Goal: Information Seeking & Learning: Check status

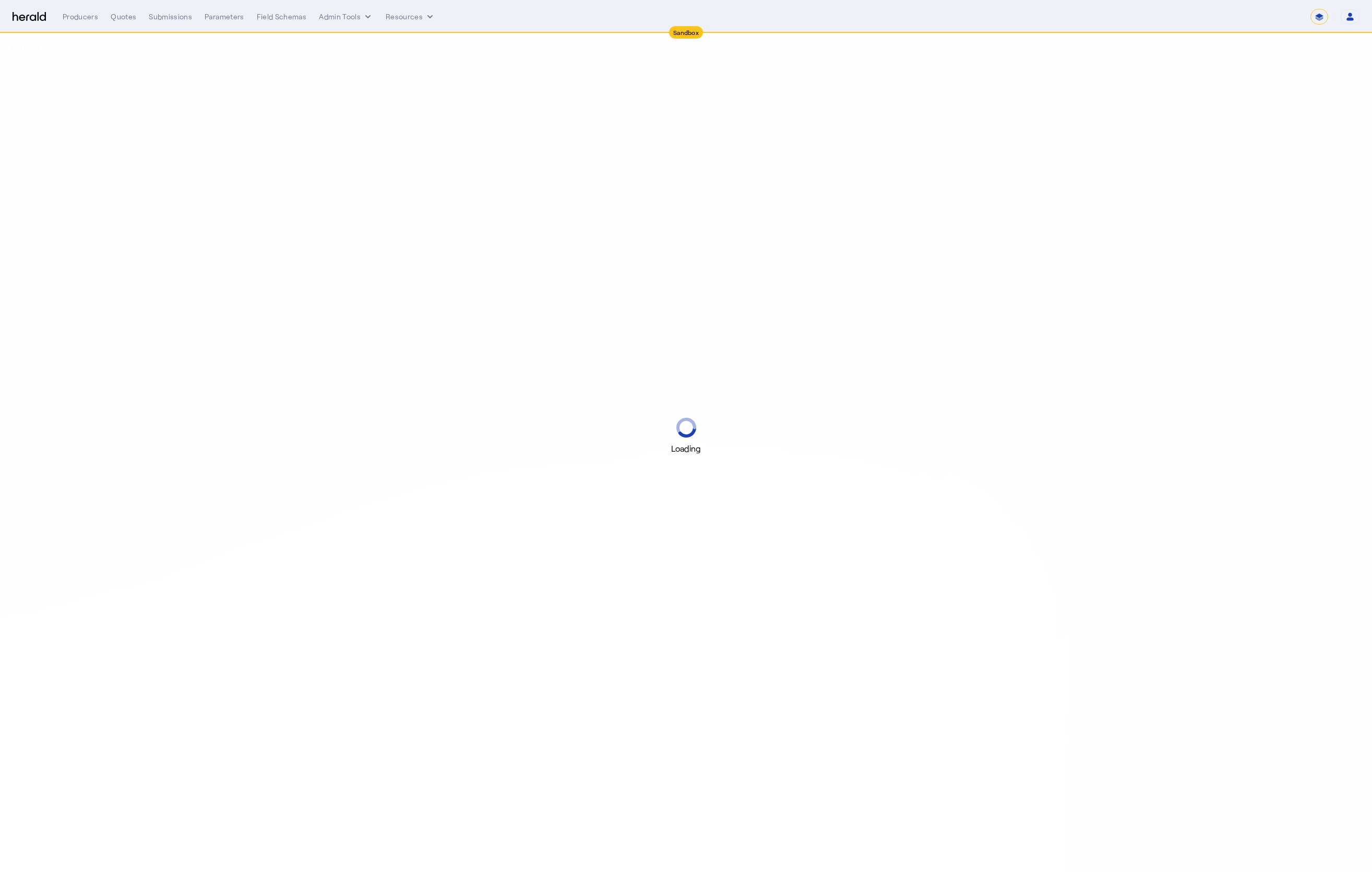
select select "*******"
select select "pfm_2v8p_herald_api"
click at [1320, 10] on select "**********" at bounding box center [1319, 17] width 18 height 16
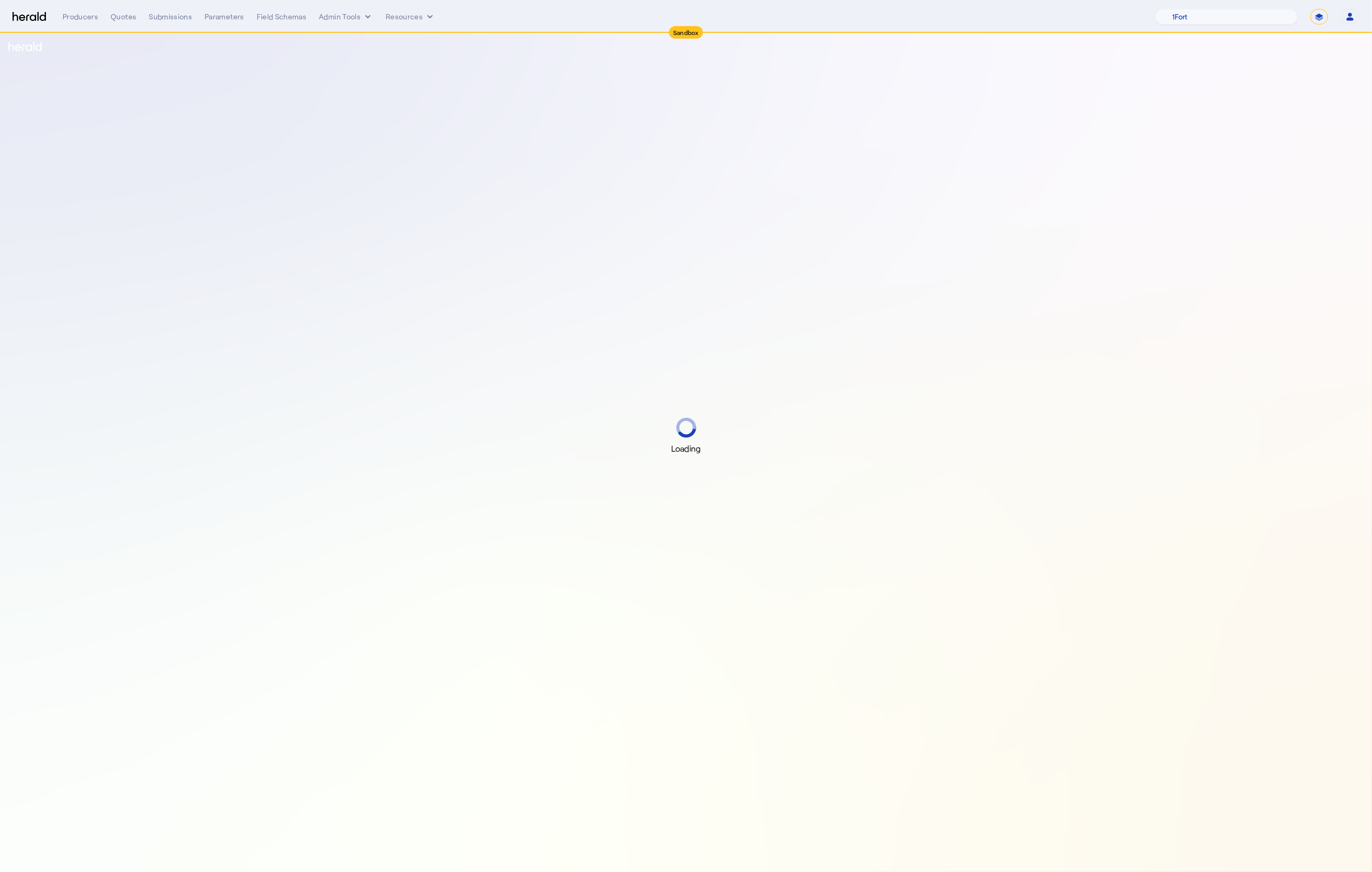
select select "**********"
click at [1310, 9] on select "**********" at bounding box center [1319, 17] width 18 height 16
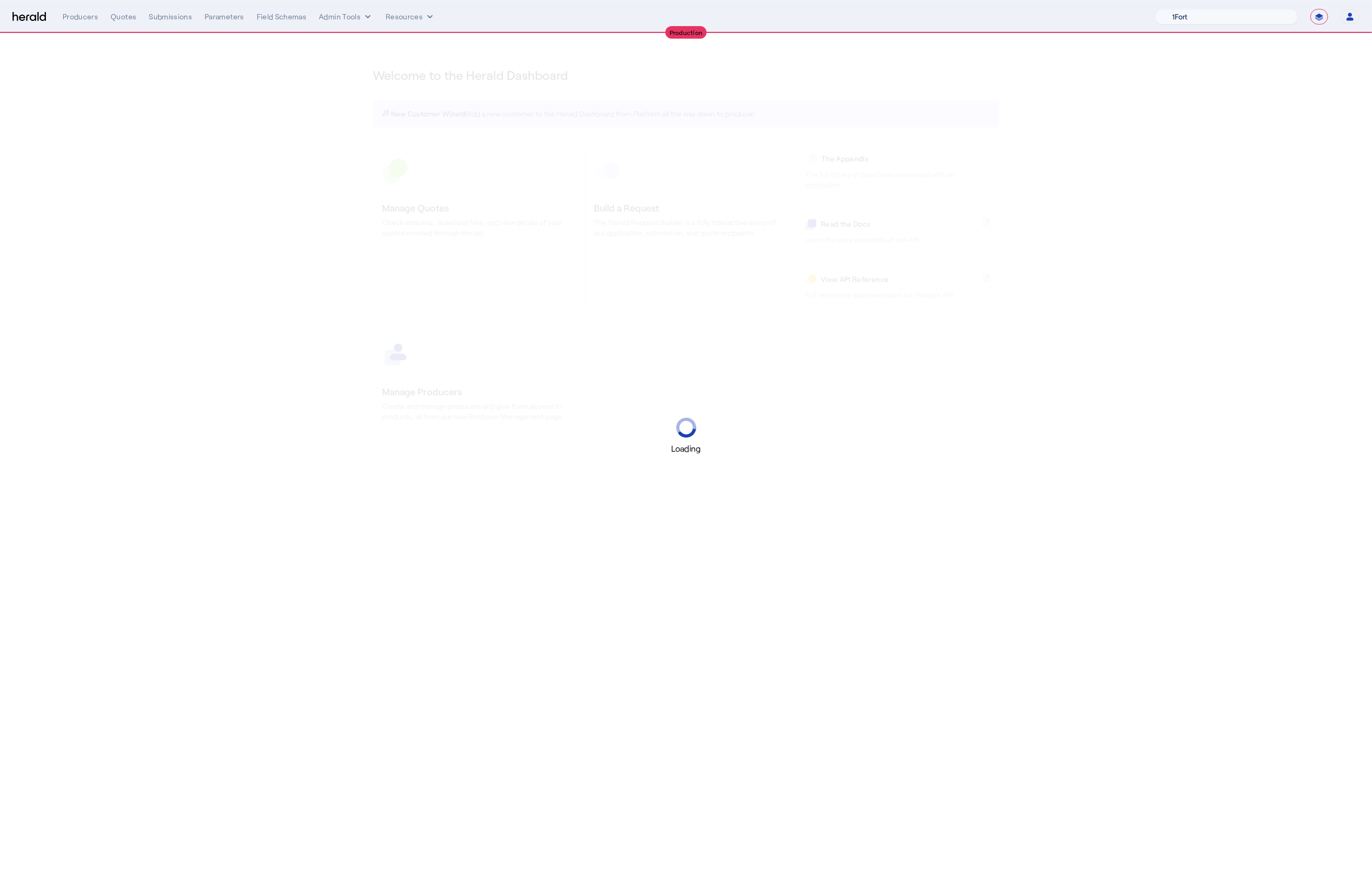
click at [1247, 16] on select "1Fort Acrisure Acturis Affinity Advisors Affinity Risk Agentero AmWins Anzen Ao…" at bounding box center [1225, 17] width 143 height 16
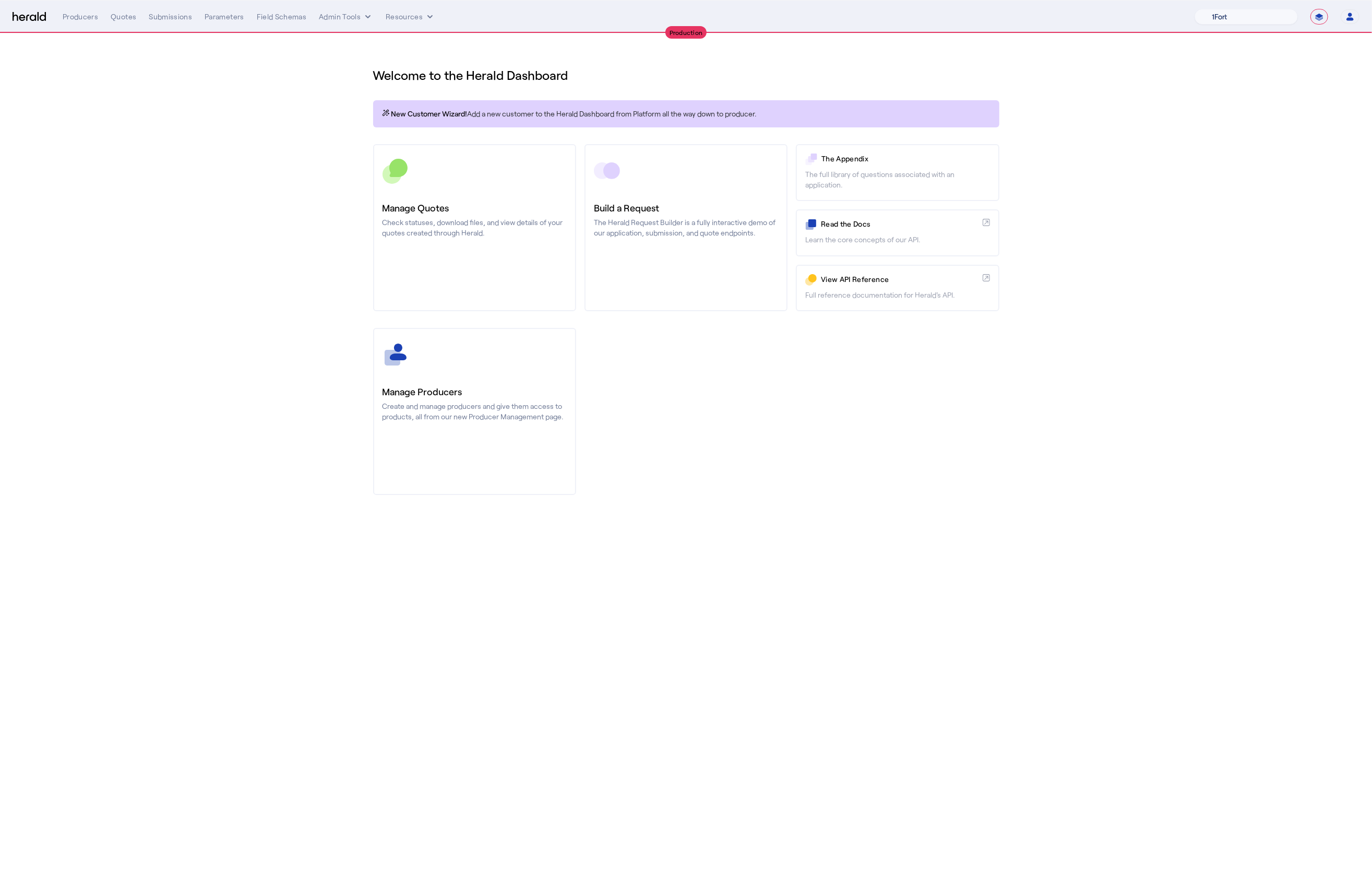
select select "pfm_z9k1_growthmill"
click at [1195, 9] on select "1Fort Affinity Risk [PERSON_NAME] [PERSON_NAME] CRC Campus Coverage Citadel Fif…" at bounding box center [1246, 17] width 103 height 16
click at [176, 16] on div "You are now impersonating the Growthmill platform." at bounding box center [686, 436] width 1372 height 872
click at [174, 31] on div "Production" at bounding box center [686, 31] width 1372 height 1
click at [173, 15] on div "Submissions" at bounding box center [170, 17] width 43 height 11
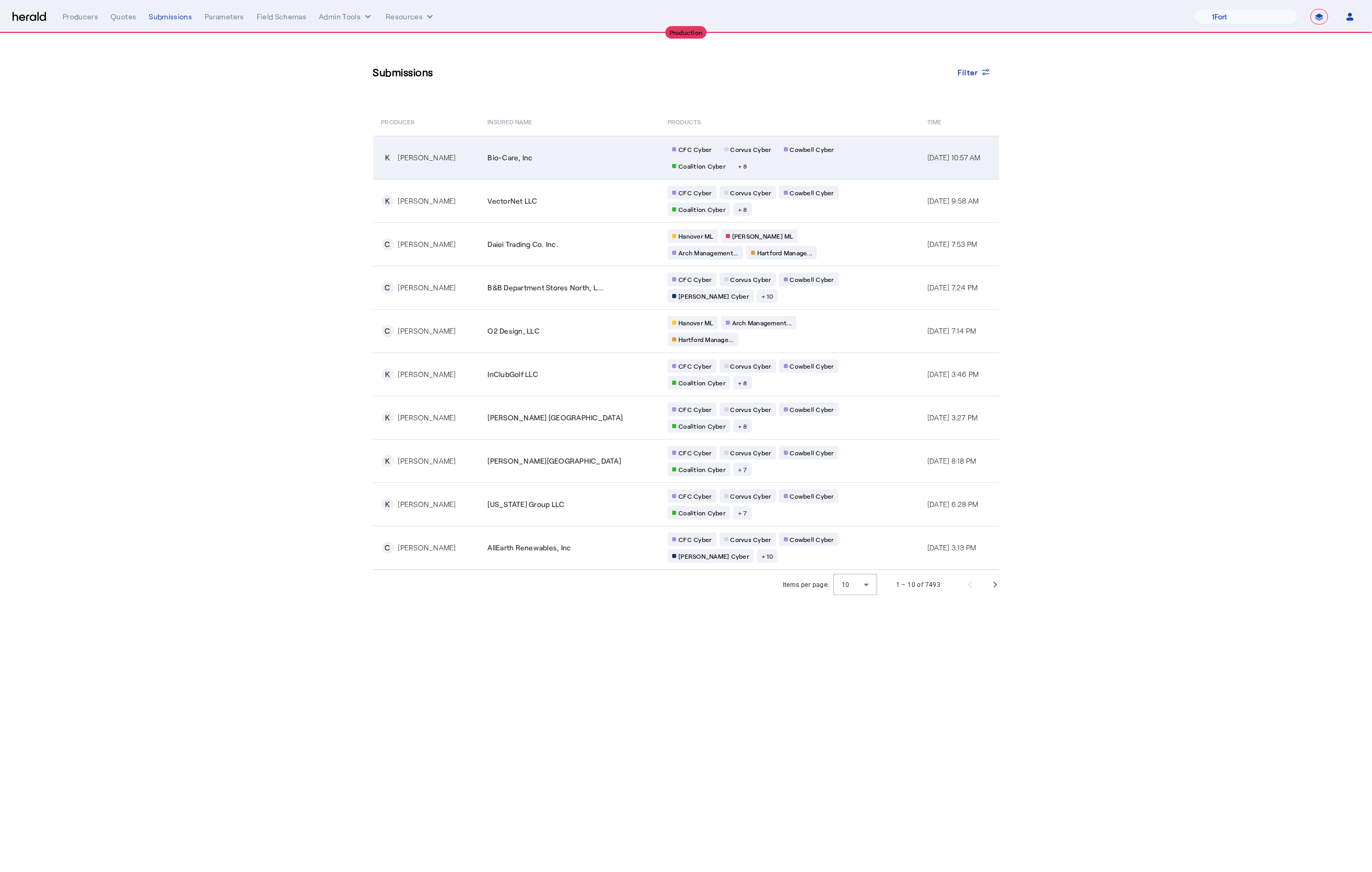
click at [499, 168] on td "Bio-Care, Inc" at bounding box center [569, 157] width 180 height 43
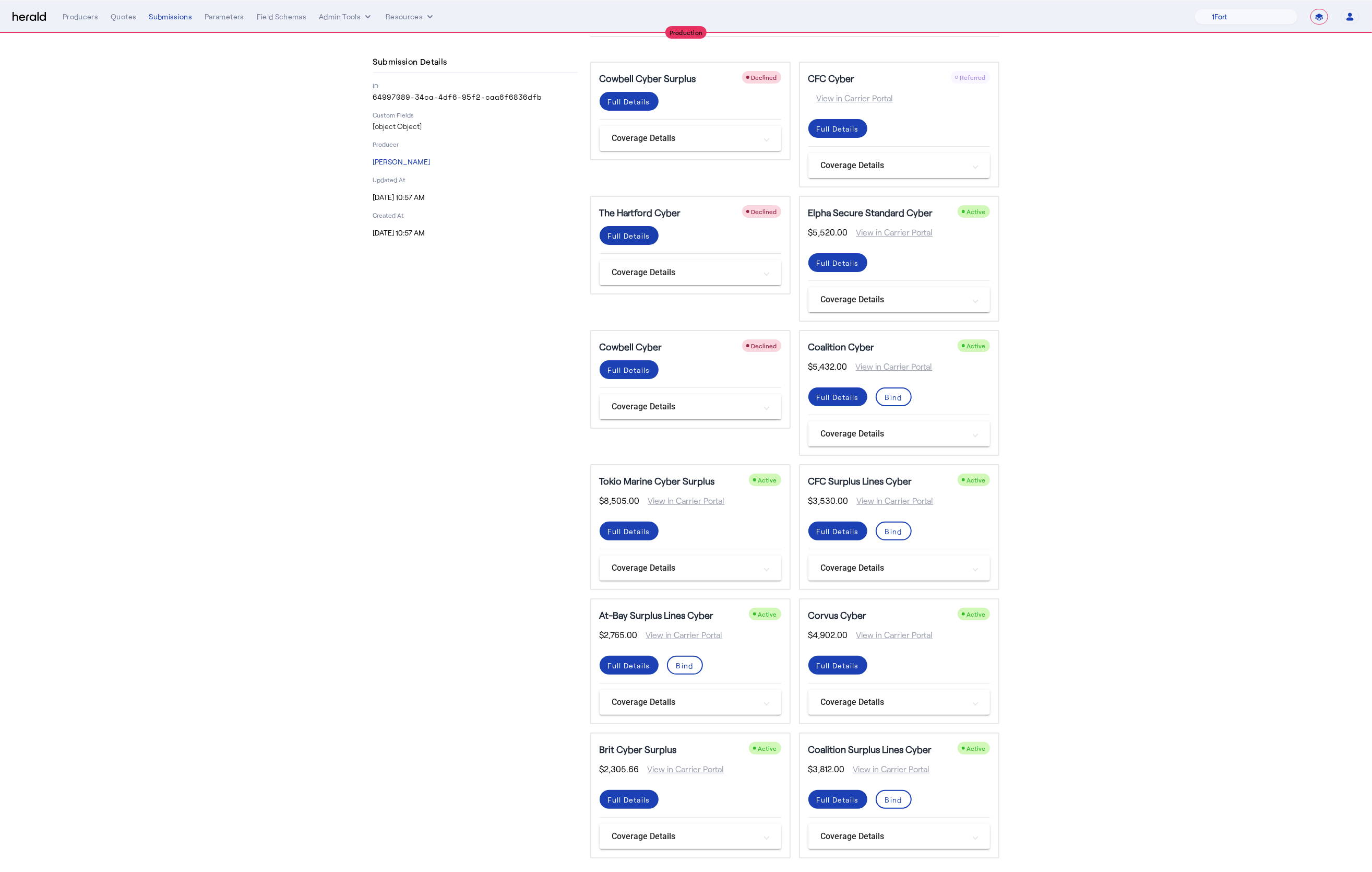
scroll to position [47, 0]
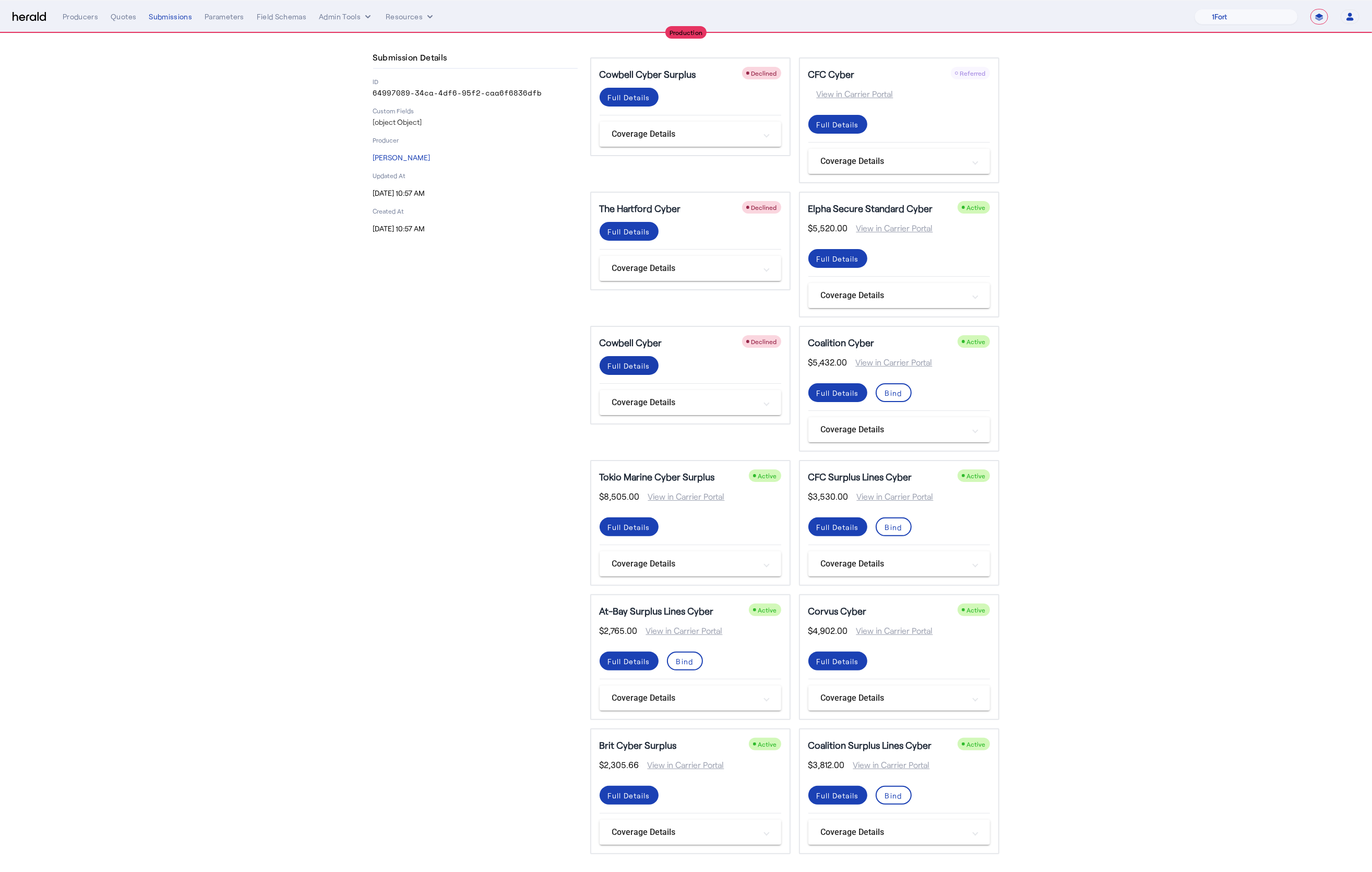
click at [646, 102] on div "Full Details" at bounding box center [629, 96] width 42 height 11
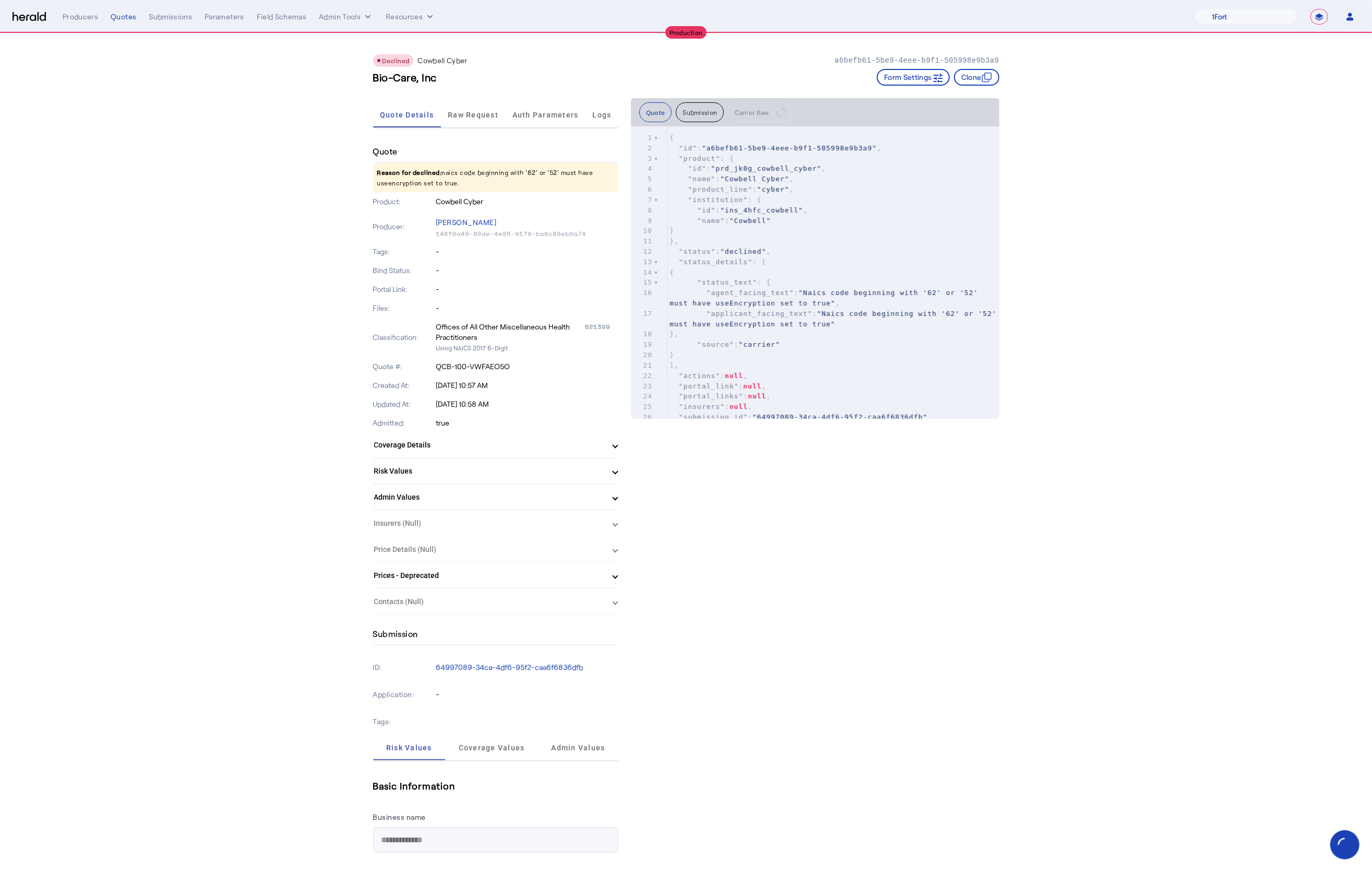
click at [702, 95] on div "Declined Cowbell Cyber a6befb61-5be9-4eee-b9f1-505998e9b3a9 Bio-Care, Inc Form …" at bounding box center [686, 66] width 626 height 65
click at [698, 111] on button "Submission" at bounding box center [700, 112] width 48 height 20
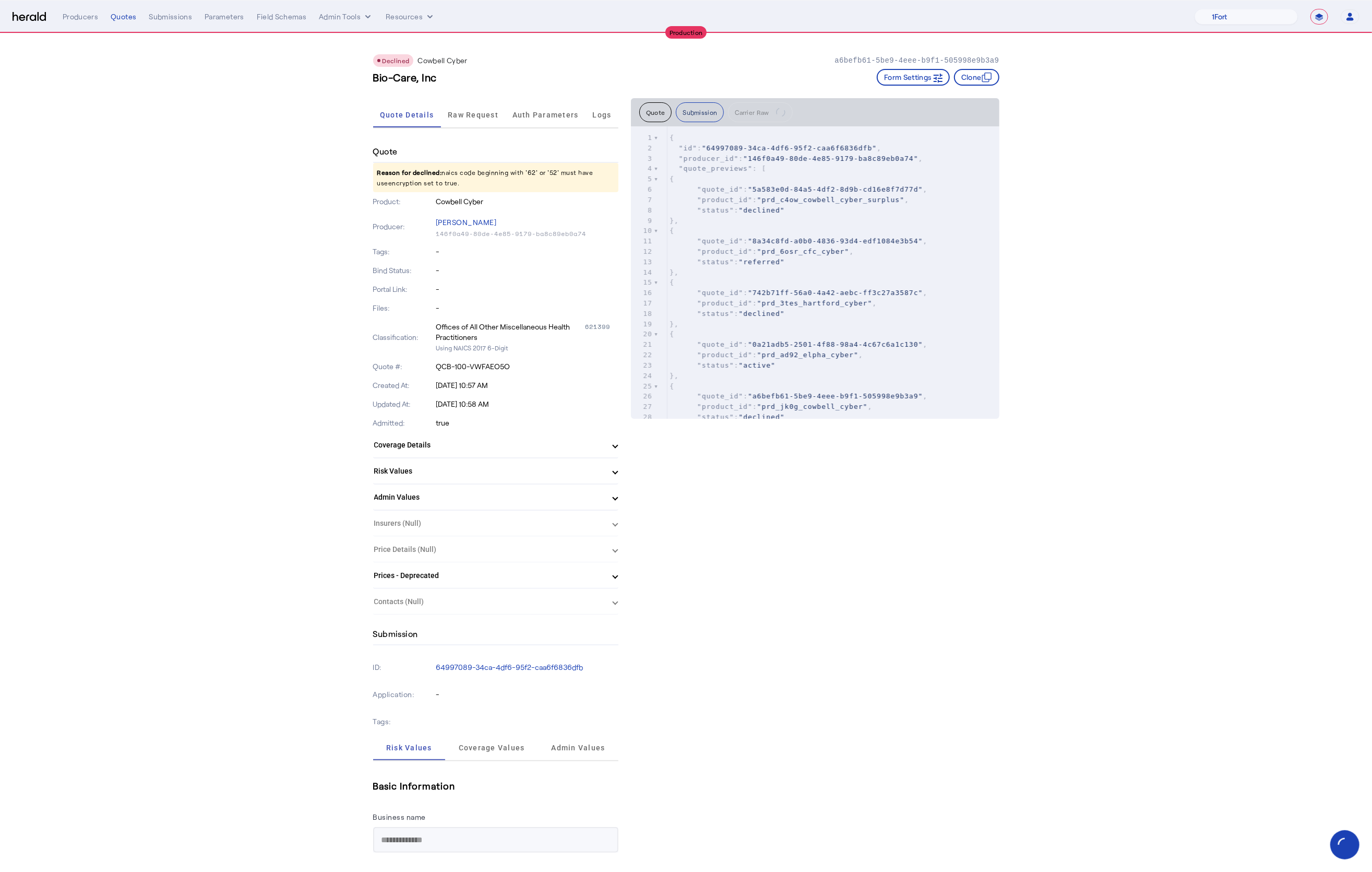
click at [695, 102] on button "Submission" at bounding box center [700, 112] width 48 height 20
click at [696, 108] on button "Submission" at bounding box center [700, 112] width 48 height 20
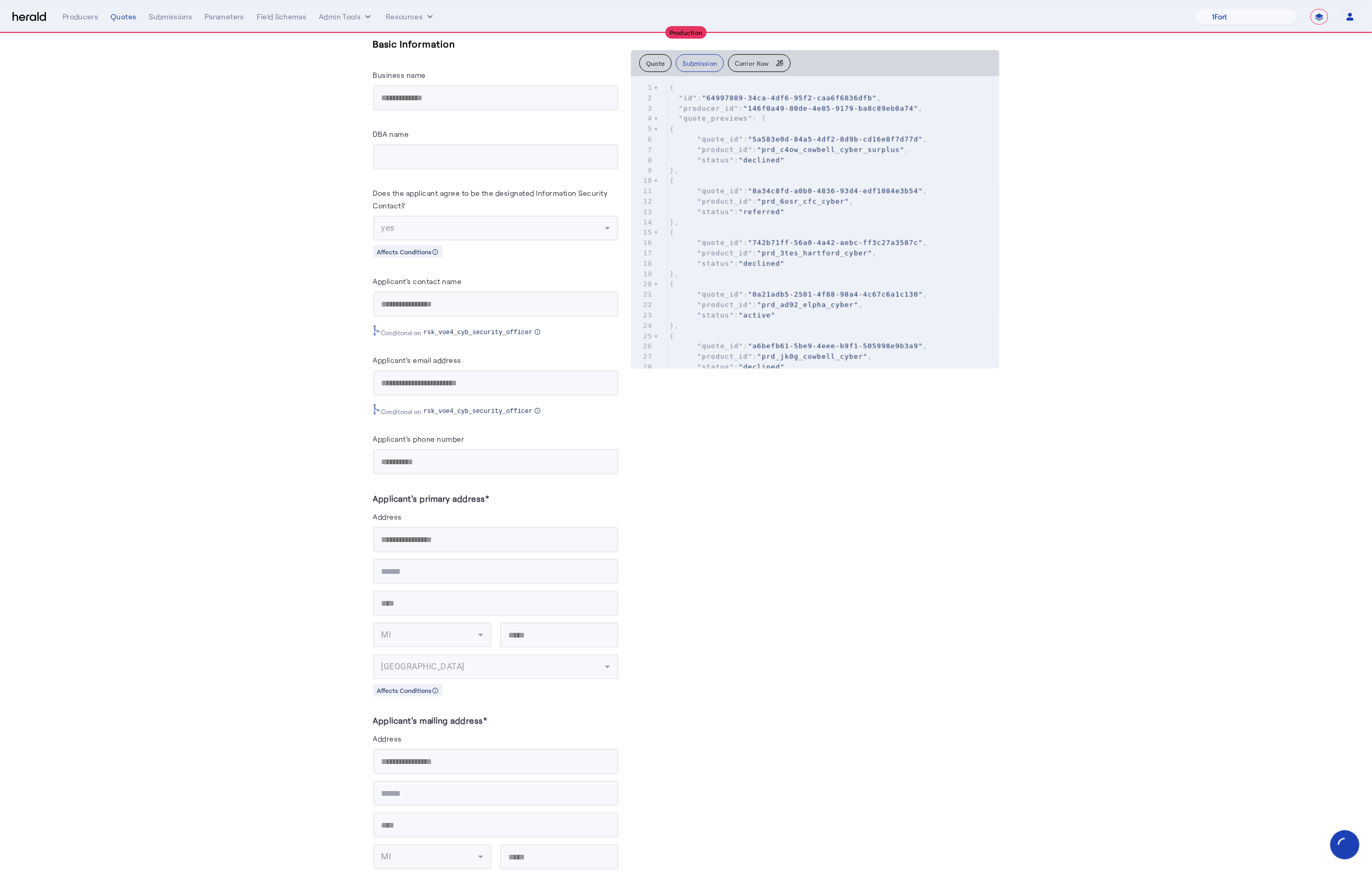
scroll to position [780, 0]
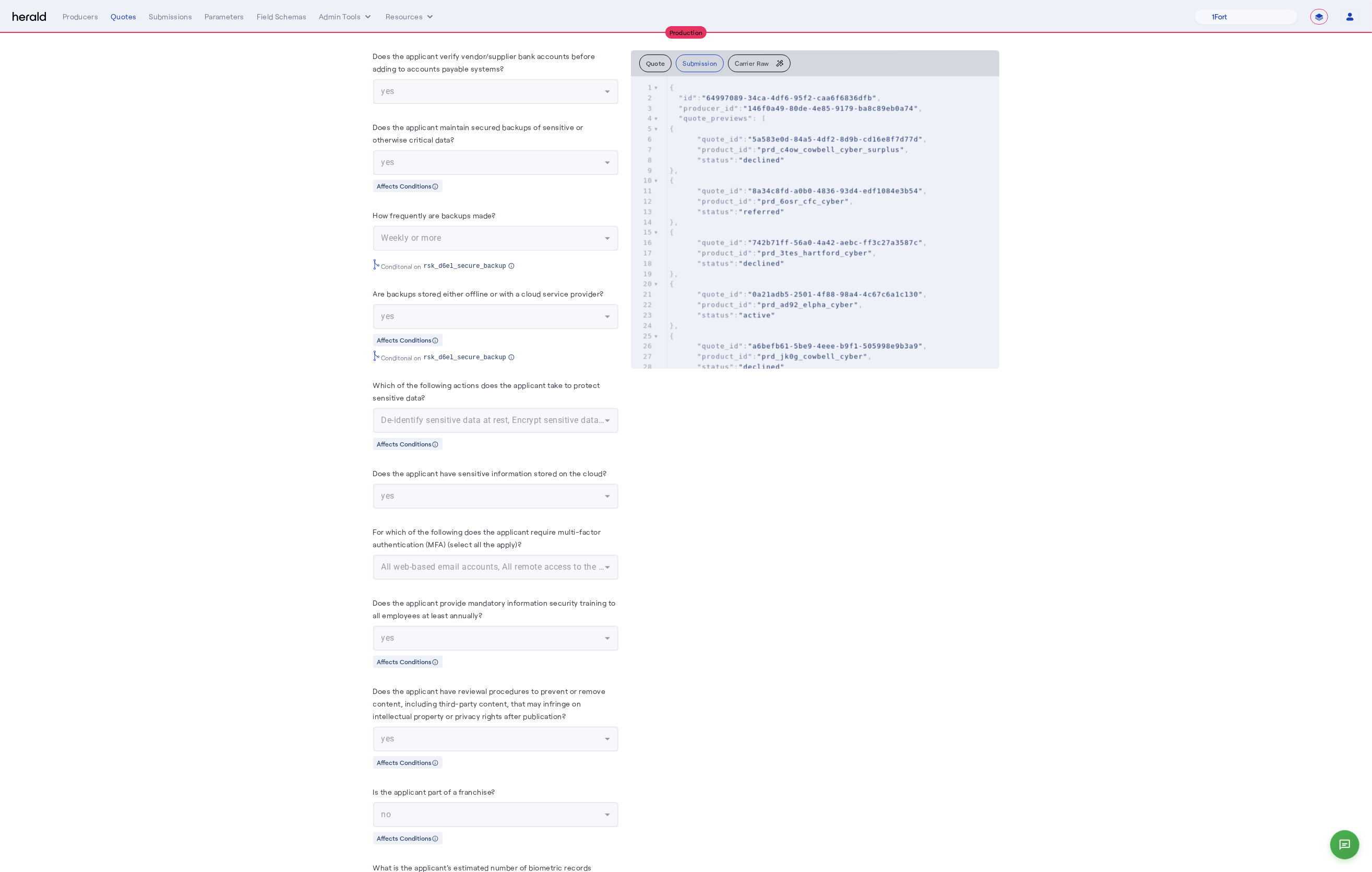
click at [437, 433] on mat-form-field "De-identify sensitive data at rest, Encrypt sensitive data in emails sent to ex…" at bounding box center [495, 419] width 245 height 25
click at [439, 433] on mat-form-field "De-identify sensitive data at rest, Encrypt sensitive data in emails sent to ex…" at bounding box center [495, 419] width 245 height 25
click at [895, 281] on pre "{" at bounding box center [833, 283] width 332 height 11
click at [700, 64] on button "Submission" at bounding box center [700, 63] width 48 height 18
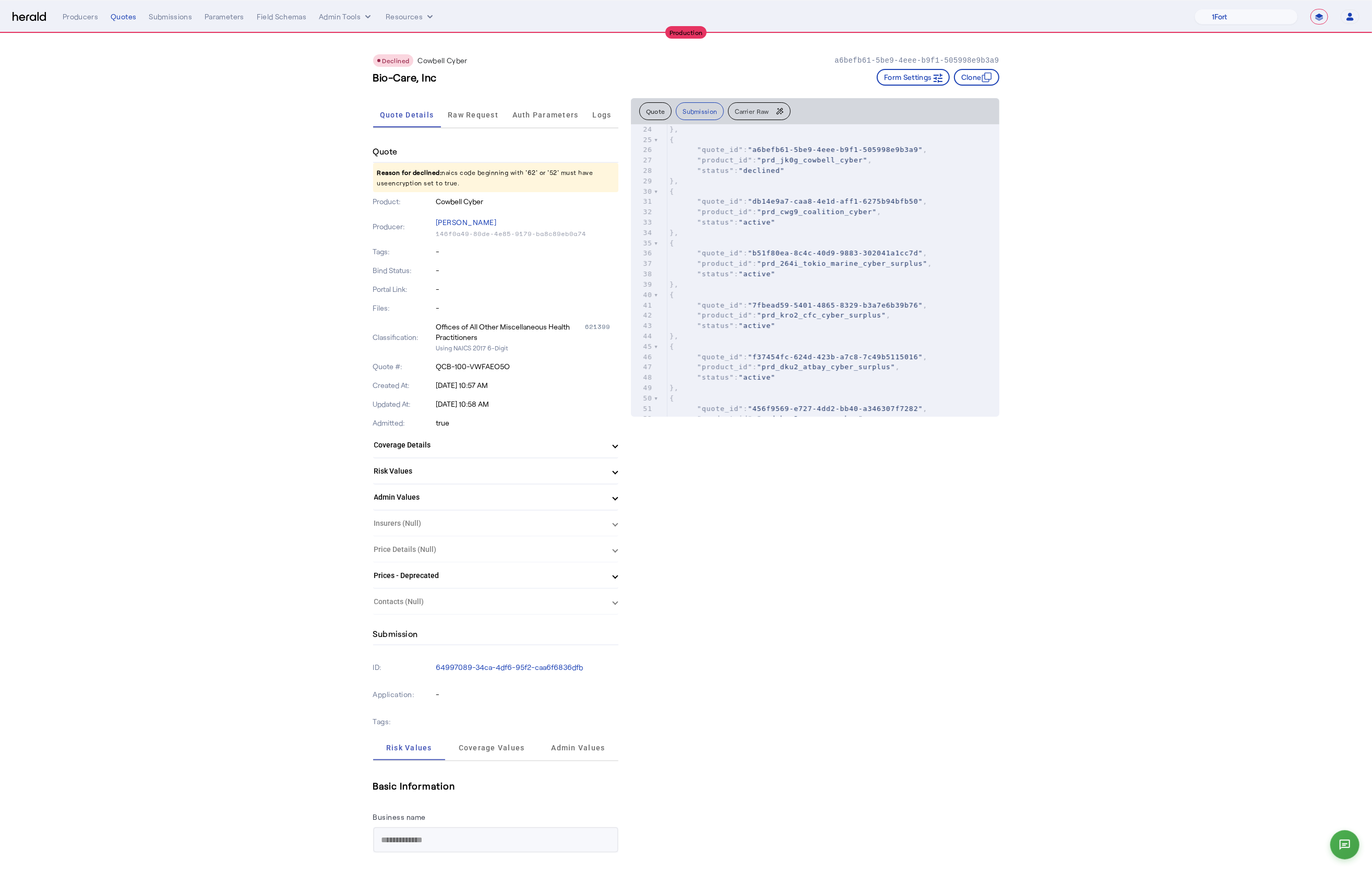
scroll to position [0, 0]
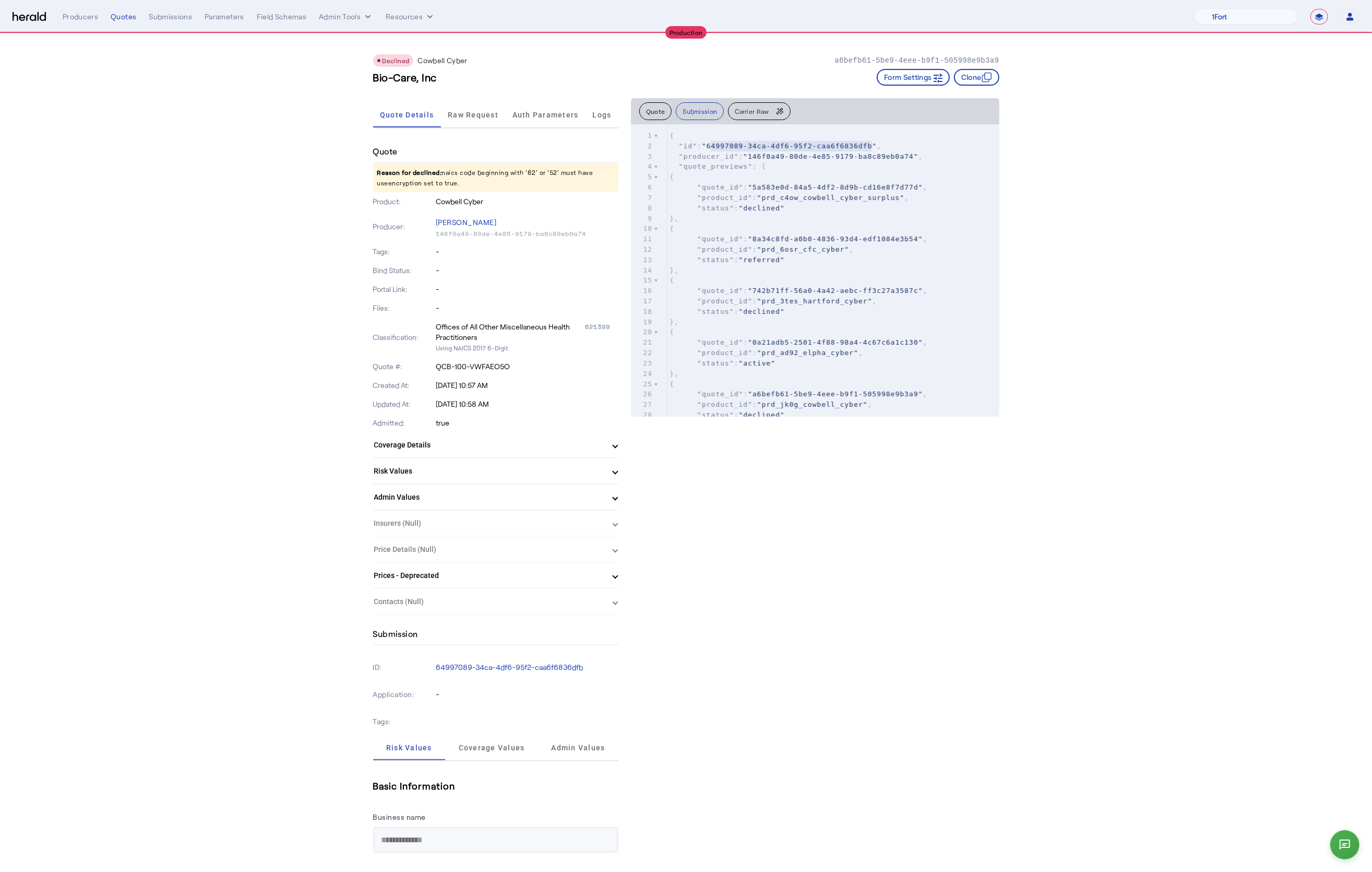
type textarea "**********"
drag, startPoint x: 713, startPoint y: 146, endPoint x: 875, endPoint y: 145, distance: 162.0
click at [875, 145] on span ""64997089-34ca-4df6-95f2-caa6f6836dfb"" at bounding box center [789, 146] width 175 height 8
click at [895, 314] on pre ""status" : "declined"" at bounding box center [833, 311] width 332 height 11
type input "*******"
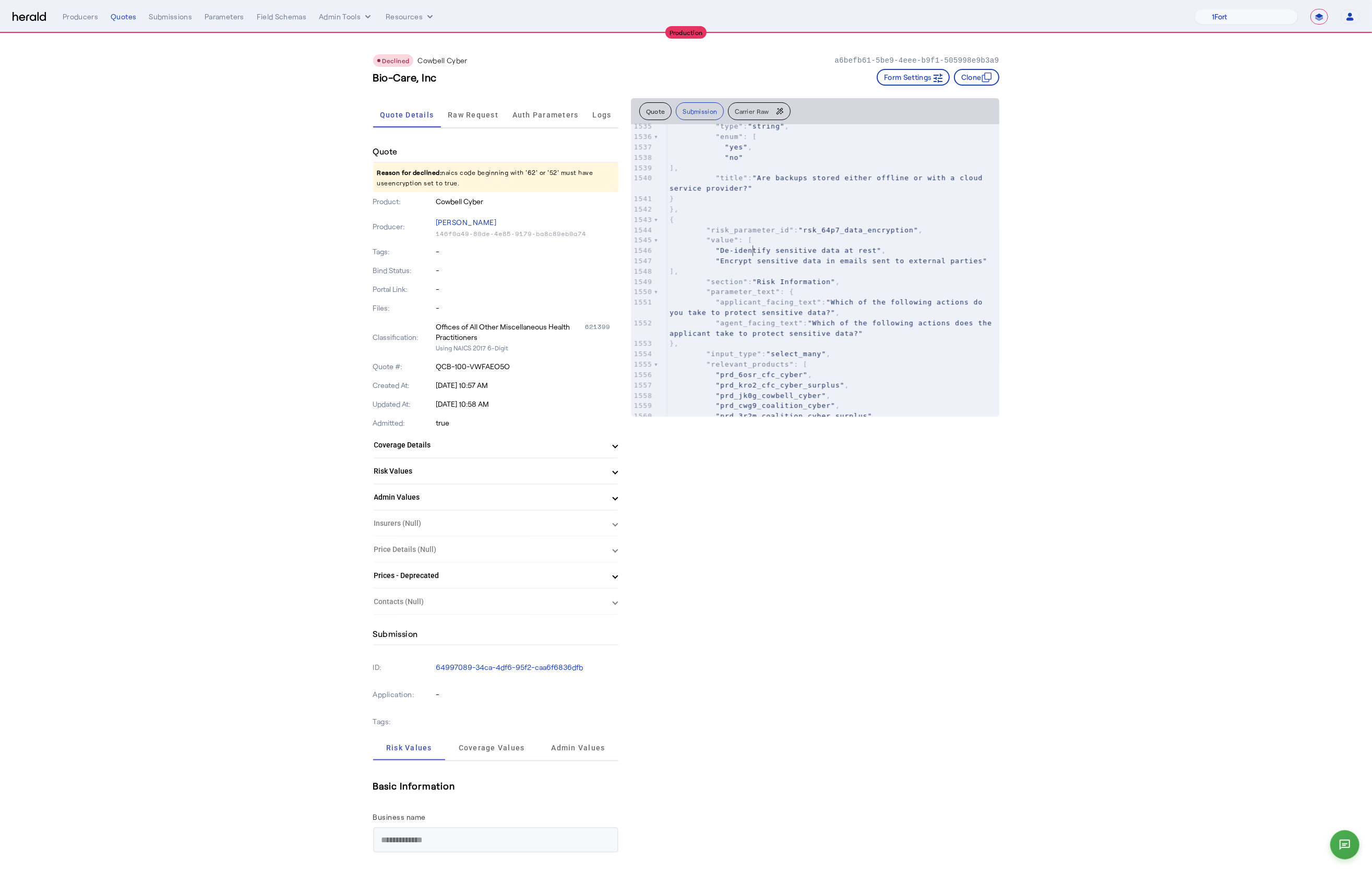
type textarea "********"
click at [754, 256] on pre ""Encrypt sensitive data in emails sent to external parties"" at bounding box center [833, 261] width 332 height 11
click at [752, 264] on pre ""Encrypt sensitive data in emails sent to external parties"" at bounding box center [833, 261] width 332 height 11
type textarea "**********"
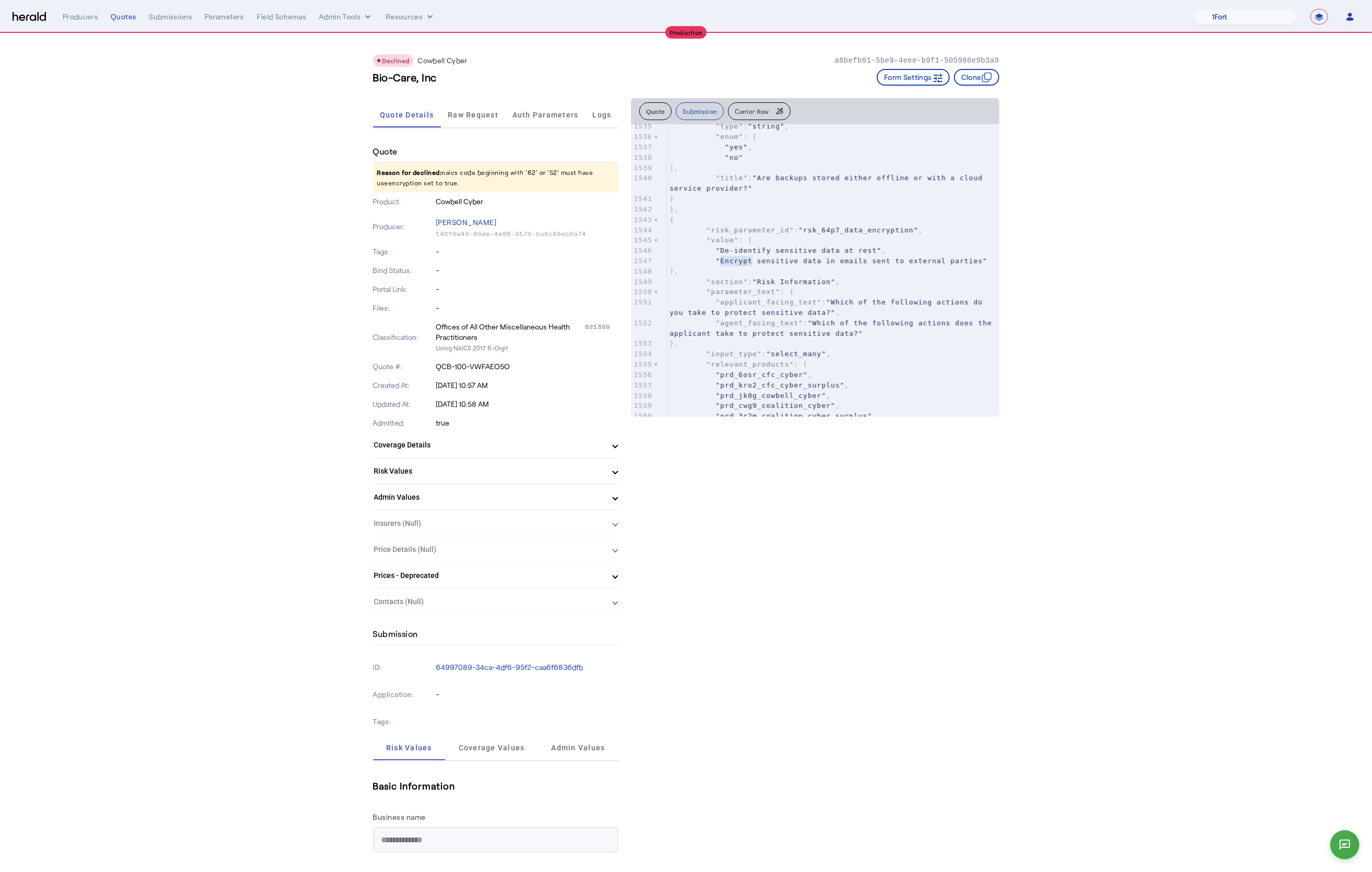
click at [752, 264] on pre ""Encrypt sensitive data in emails sent to external parties"" at bounding box center [833, 261] width 332 height 11
click at [743, 281] on span ""section"" at bounding box center [727, 281] width 41 height 8
click at [167, 22] on div "Submissions" at bounding box center [170, 17] width 43 height 11
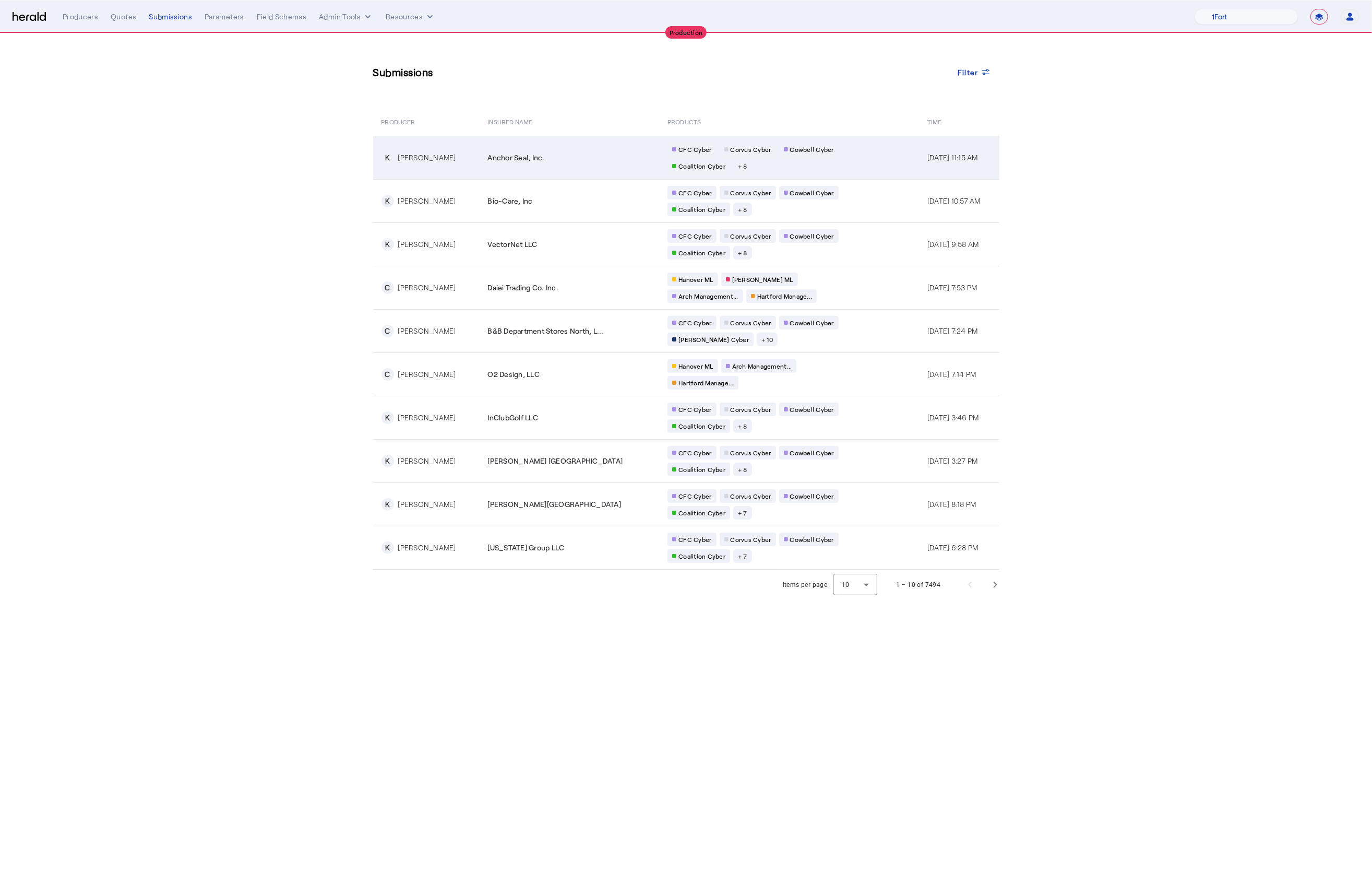
click at [456, 163] on div "K [PERSON_NAME]" at bounding box center [428, 157] width 94 height 13
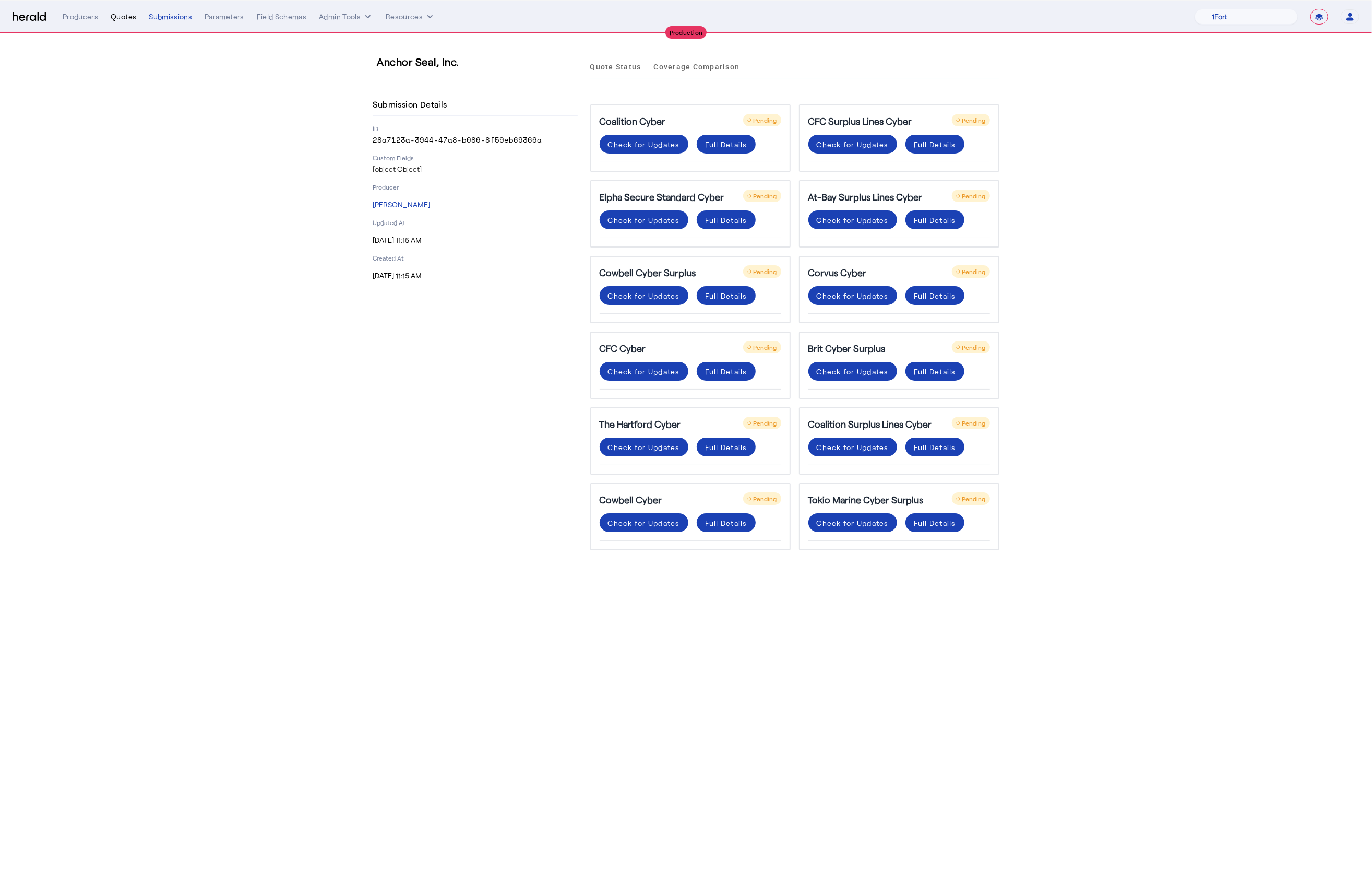
click at [127, 14] on div "Quotes" at bounding box center [123, 17] width 26 height 11
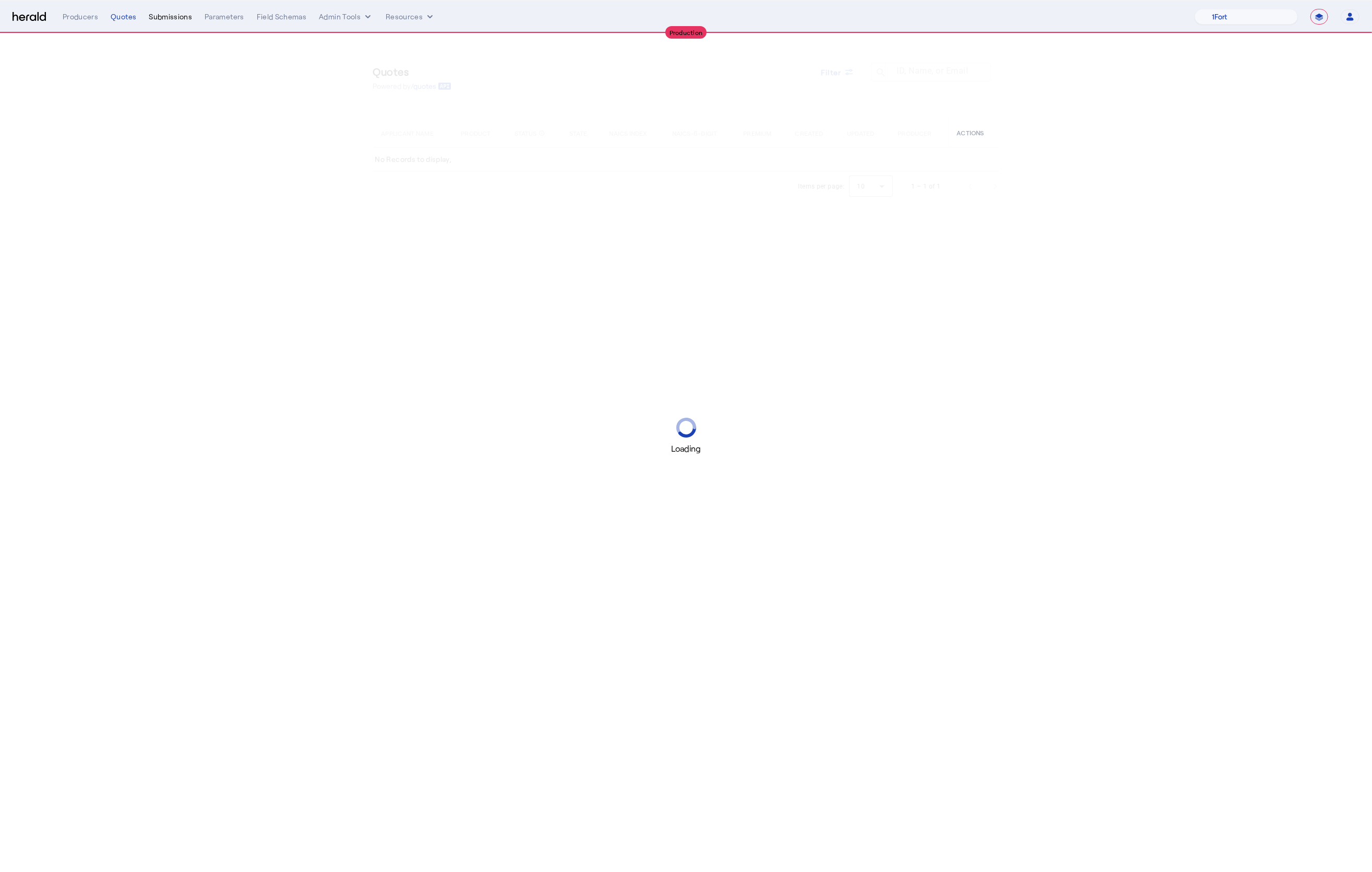
click at [174, 14] on div "Submissions" at bounding box center [170, 17] width 43 height 11
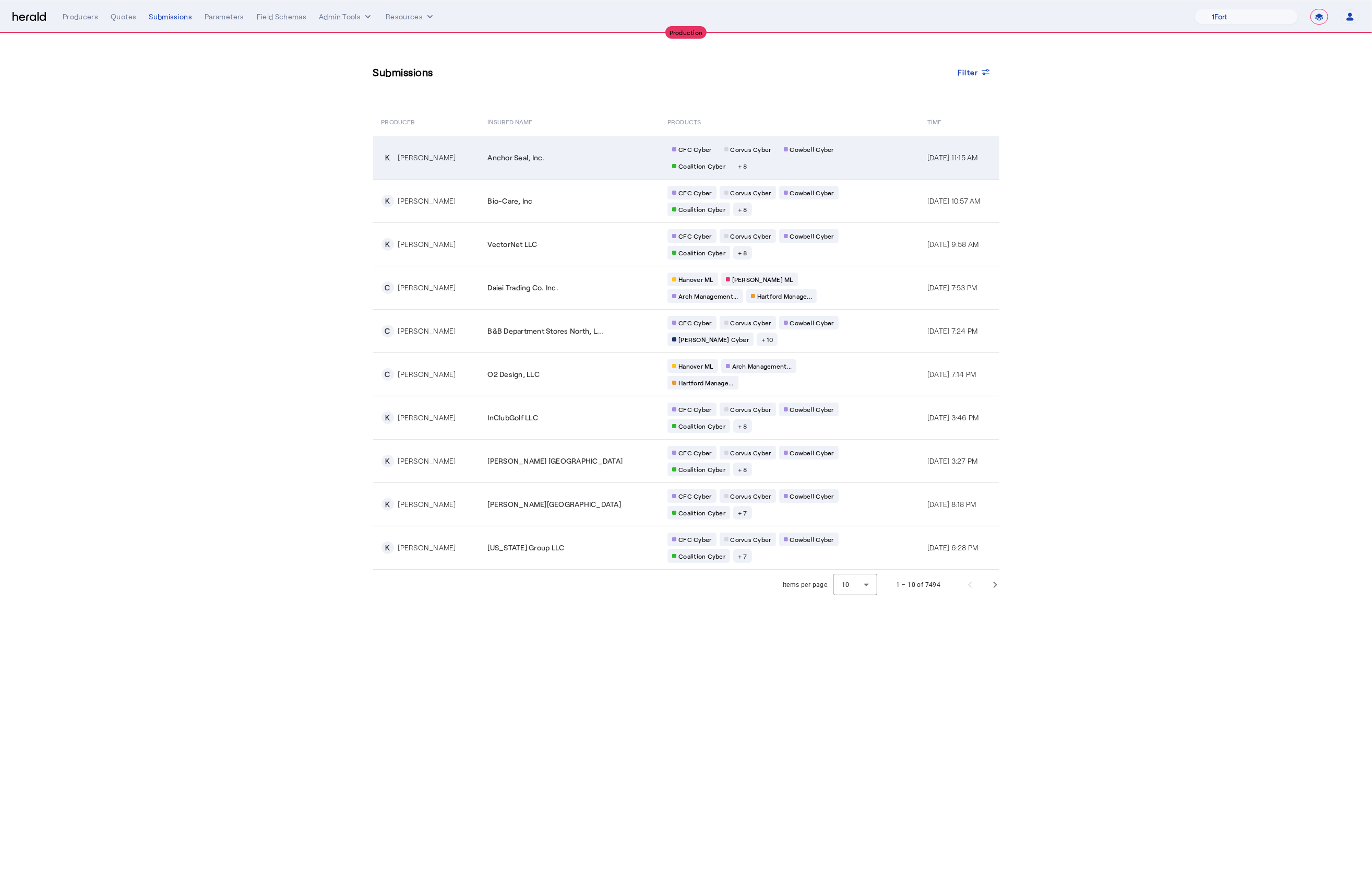
click at [557, 158] on div "Anchor Seal, Inc." at bounding box center [572, 157] width 167 height 11
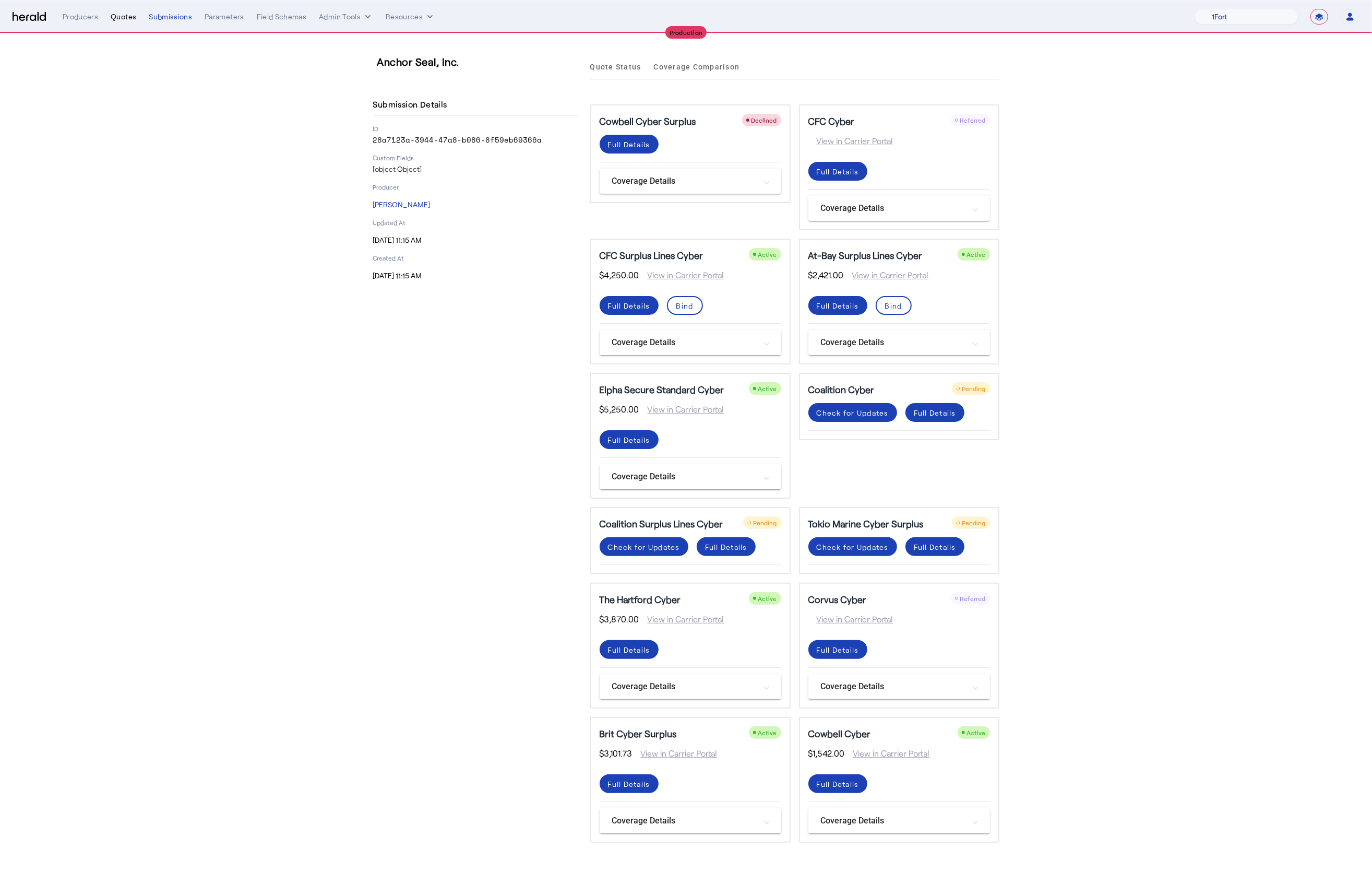
click at [123, 13] on div "Quotes" at bounding box center [123, 17] width 26 height 11
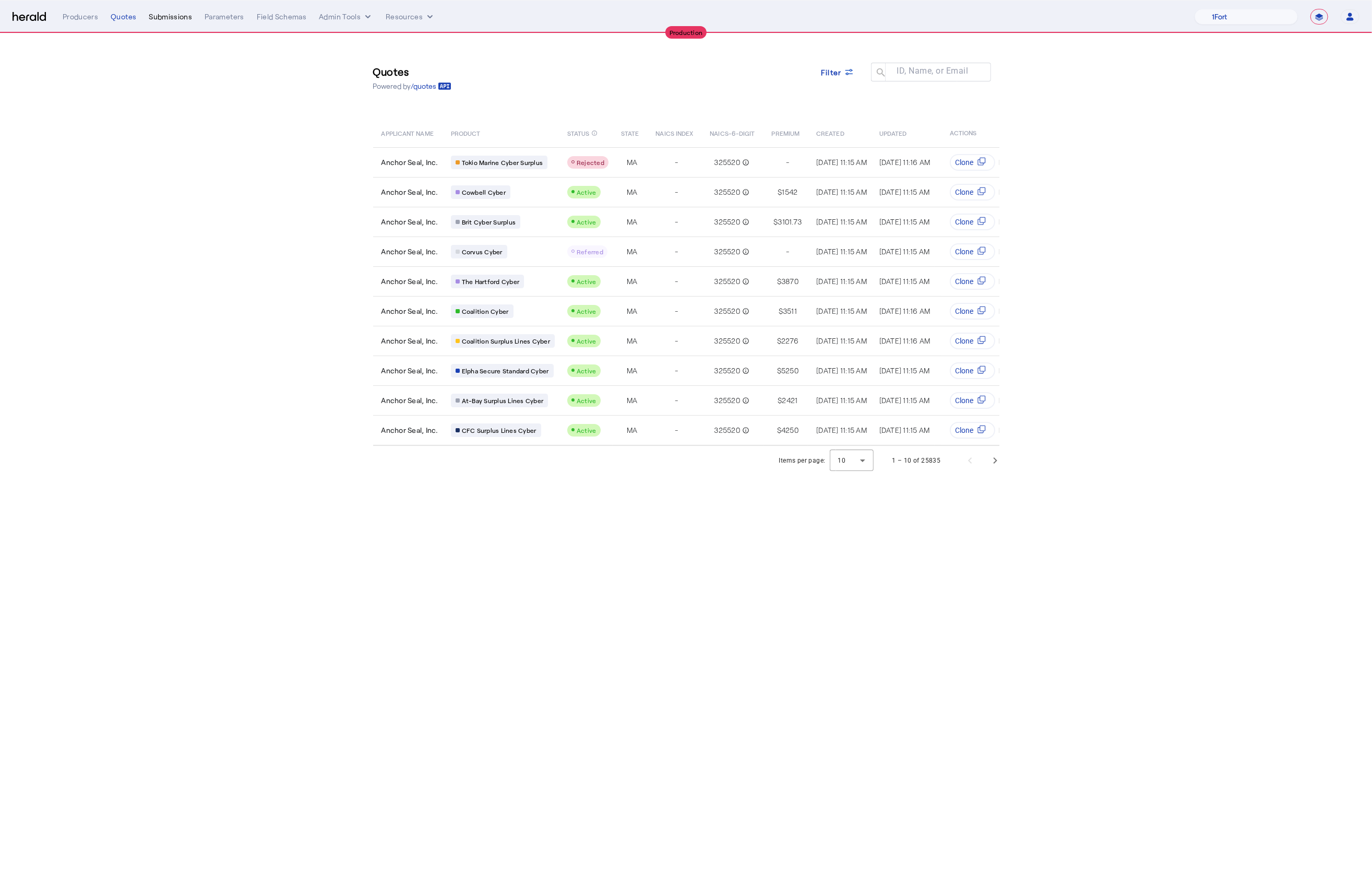
click at [185, 16] on div "Submissions" at bounding box center [170, 17] width 43 height 11
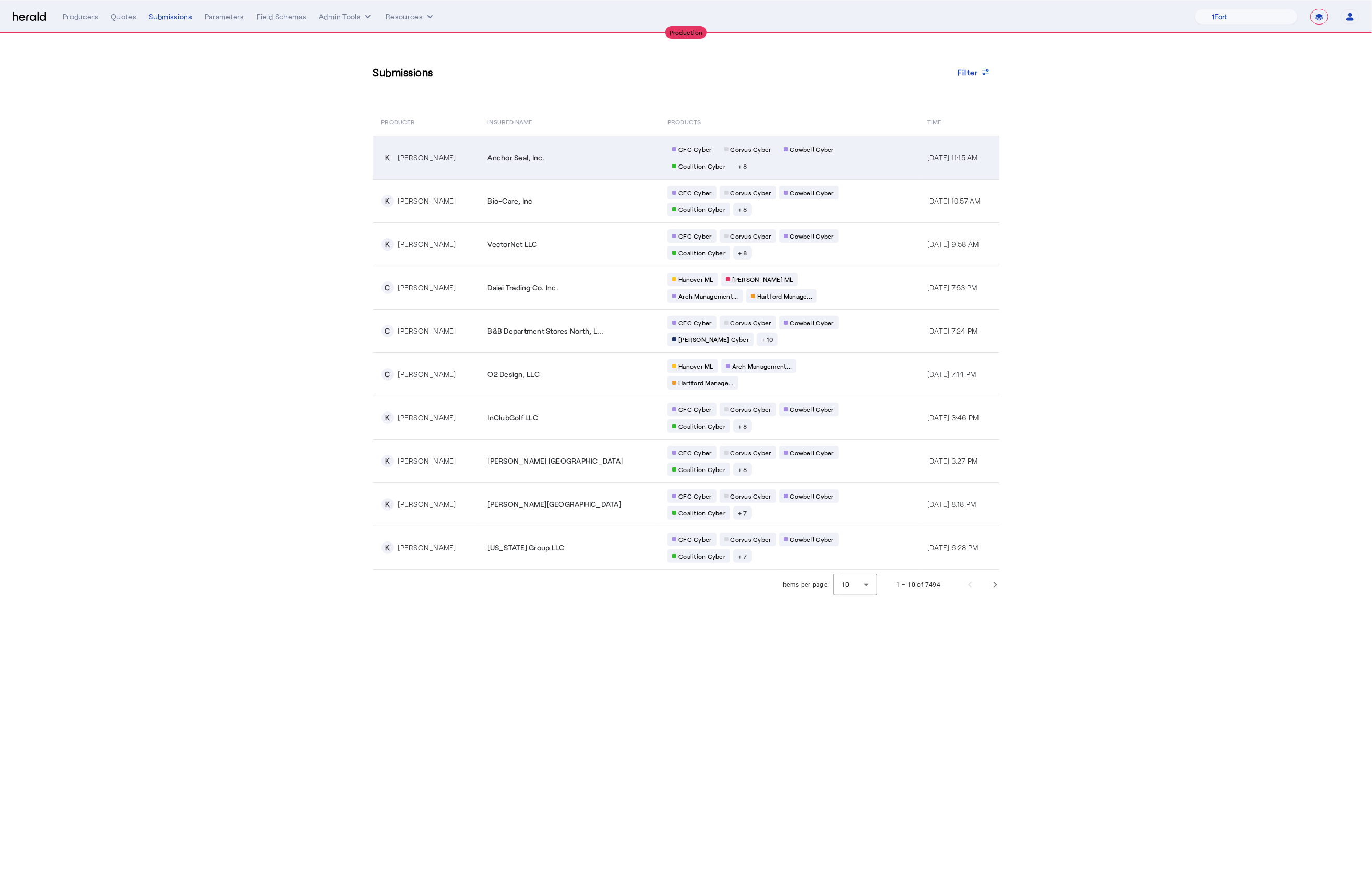
click at [888, 152] on td "CFC Cyber Corvus Cyber Cowbell Cyber Coalition Cyber + 8" at bounding box center [789, 157] width 260 height 43
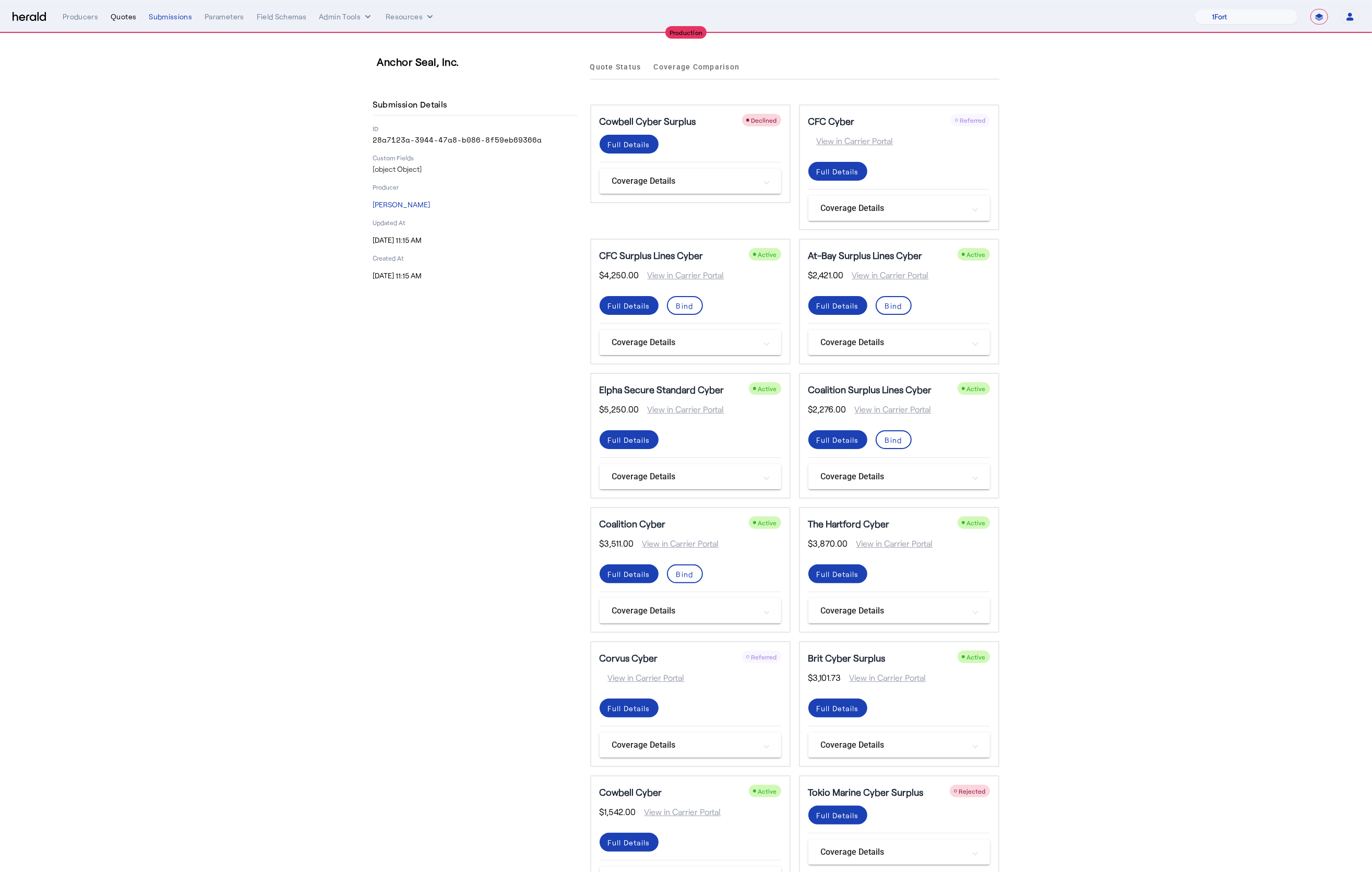
click at [122, 16] on div "Quotes" at bounding box center [123, 17] width 26 height 11
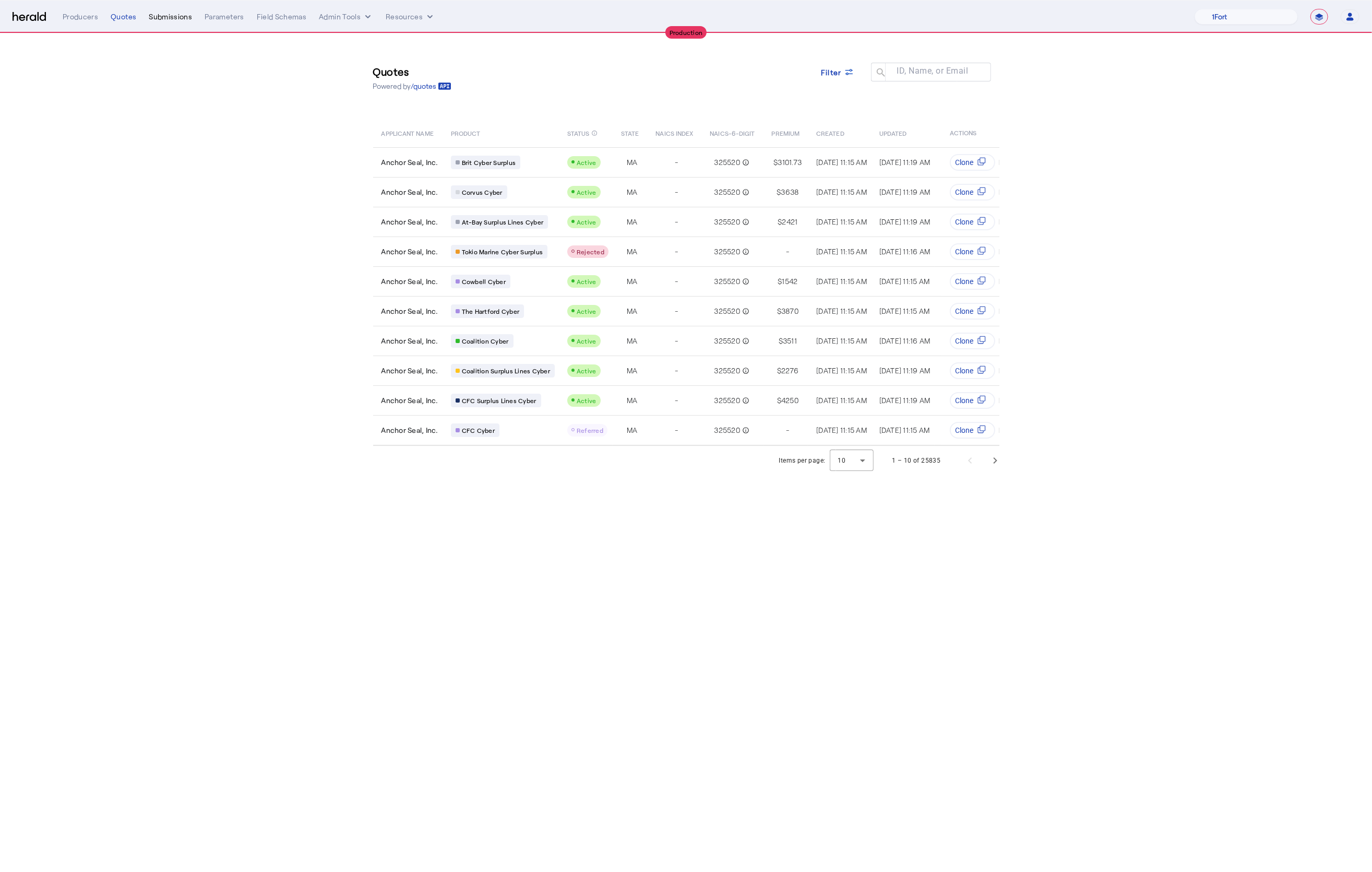
click at [168, 19] on div "Submissions" at bounding box center [170, 17] width 43 height 11
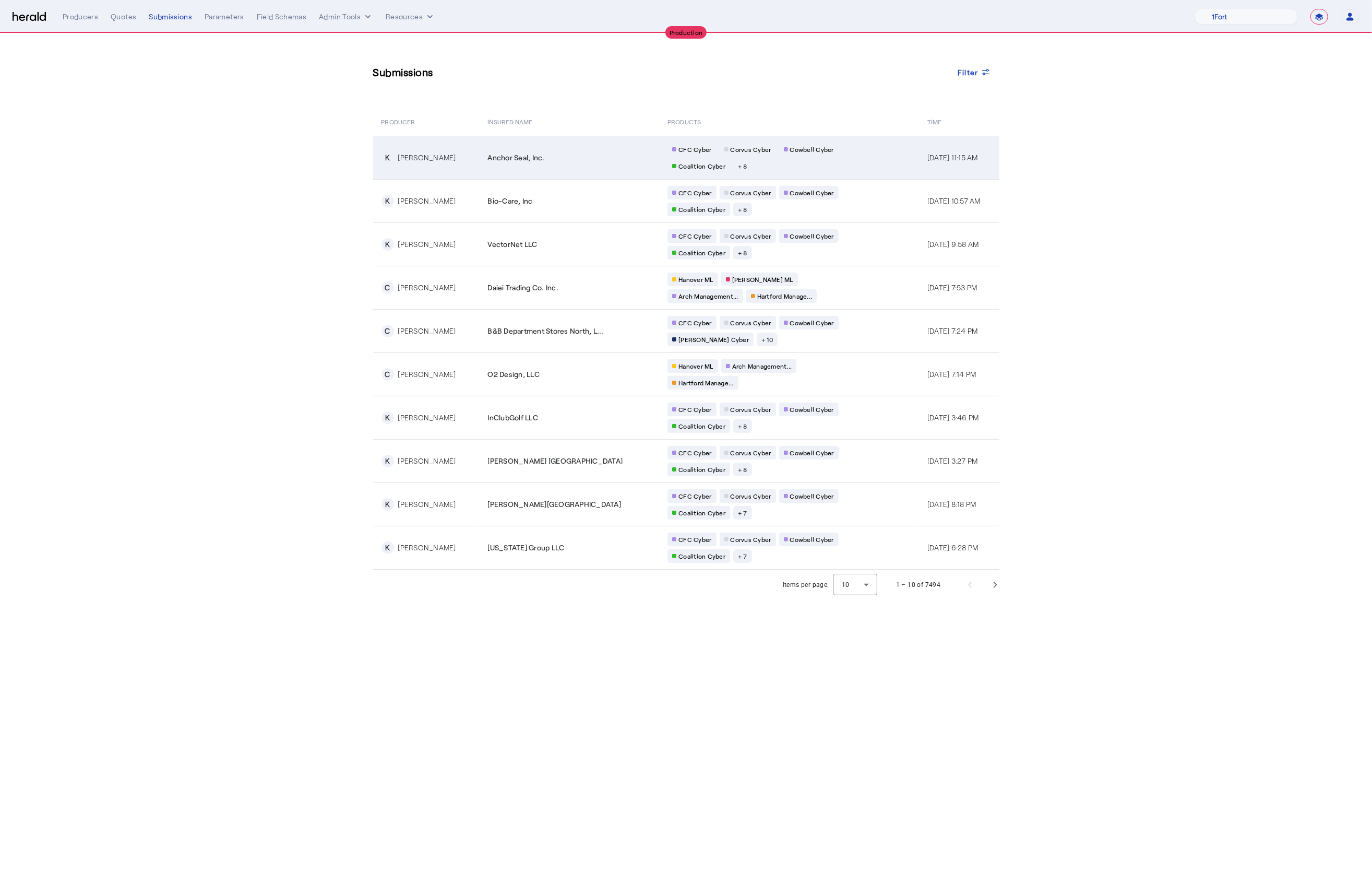
click at [678, 165] on span "Coalition Cyber" at bounding box center [702, 165] width 47 height 8
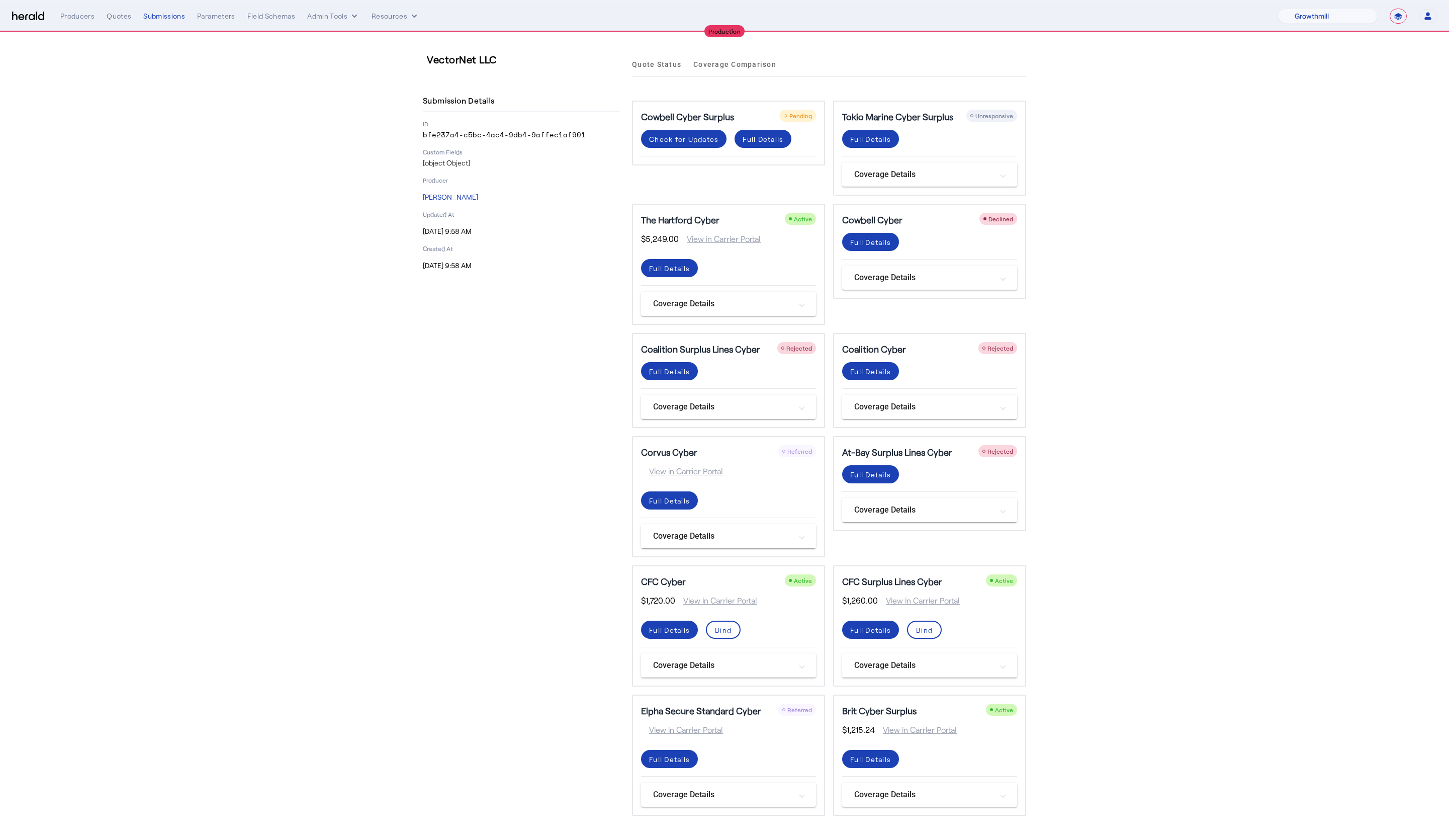
select select "pfm_z9k1_growthmill"
select select "**********"
